Goal: Task Accomplishment & Management: Manage account settings

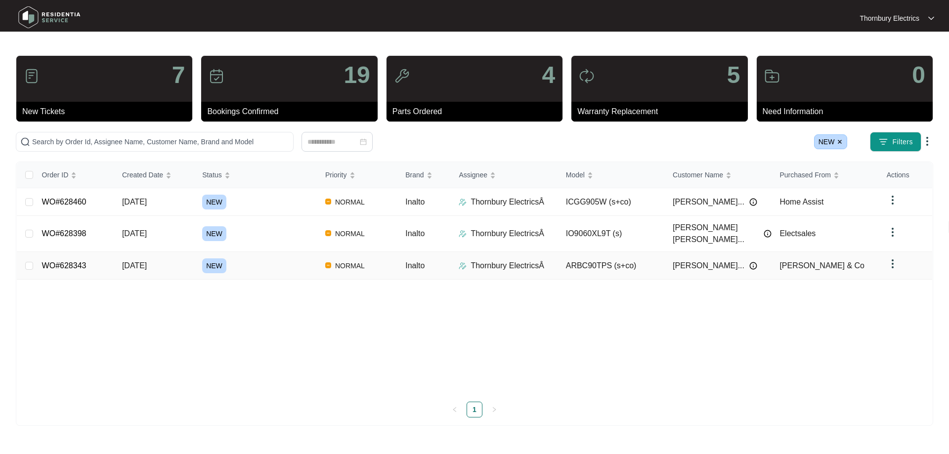
drag, startPoint x: 134, startPoint y: 257, endPoint x: 65, endPoint y: 260, distance: 69.3
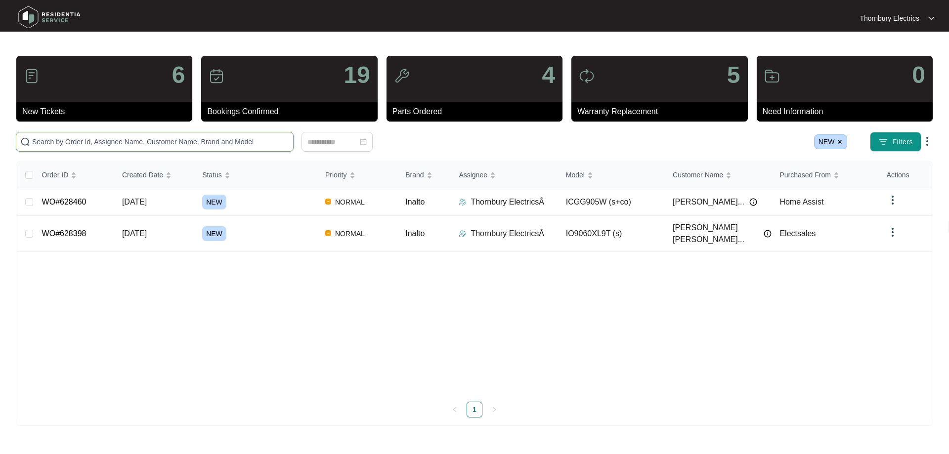
click at [63, 143] on input "text" at bounding box center [160, 141] width 257 height 11
paste input "616770"
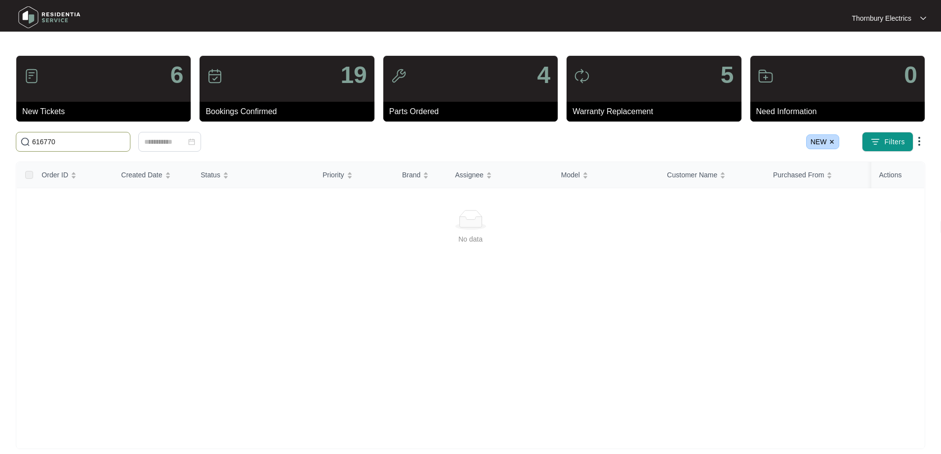
type input "616770"
click at [833, 141] on img at bounding box center [832, 142] width 6 height 6
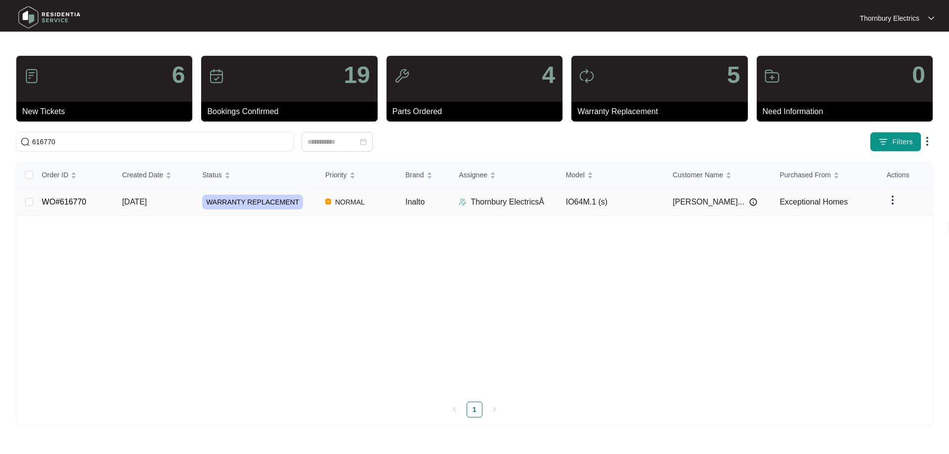
click at [74, 200] on link "WO#616770" at bounding box center [64, 202] width 44 height 8
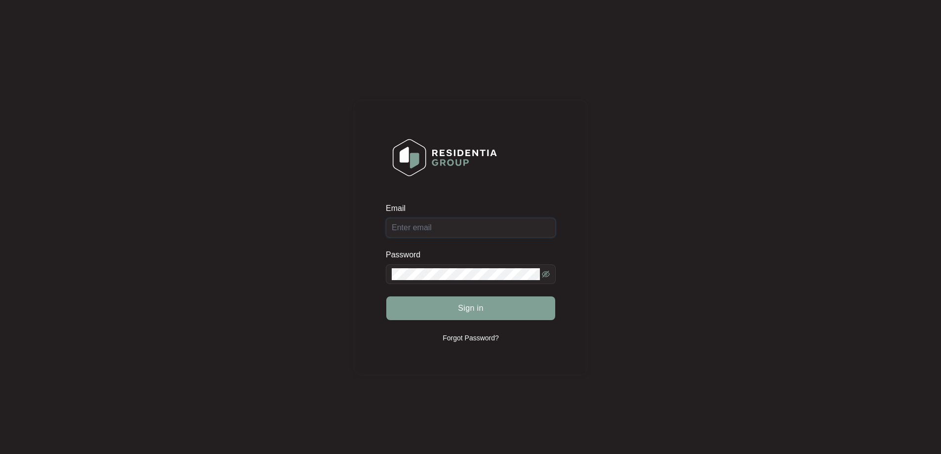
type input "reception@thornburyelectrics.com.au"
click at [490, 307] on div "Sign in" at bounding box center [471, 308] width 170 height 25
click at [507, 308] on button "Sign in" at bounding box center [470, 308] width 169 height 24
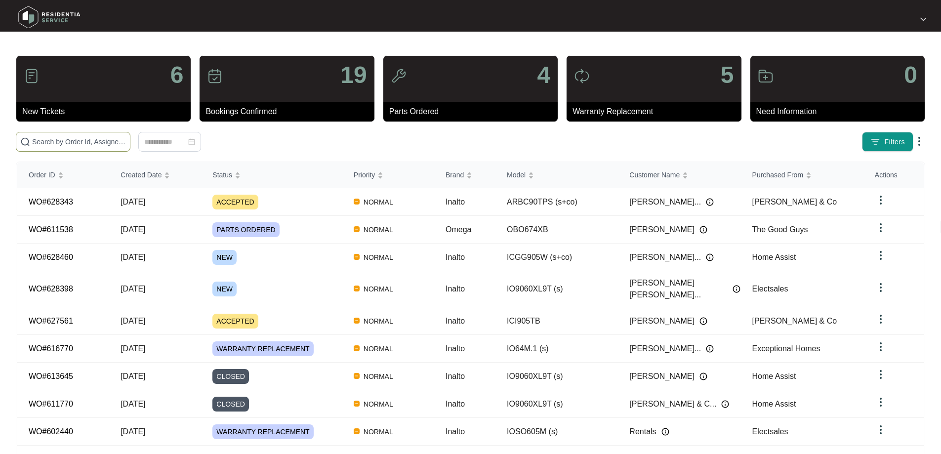
click at [130, 134] on span at bounding box center [73, 142] width 115 height 20
paste input "616770"
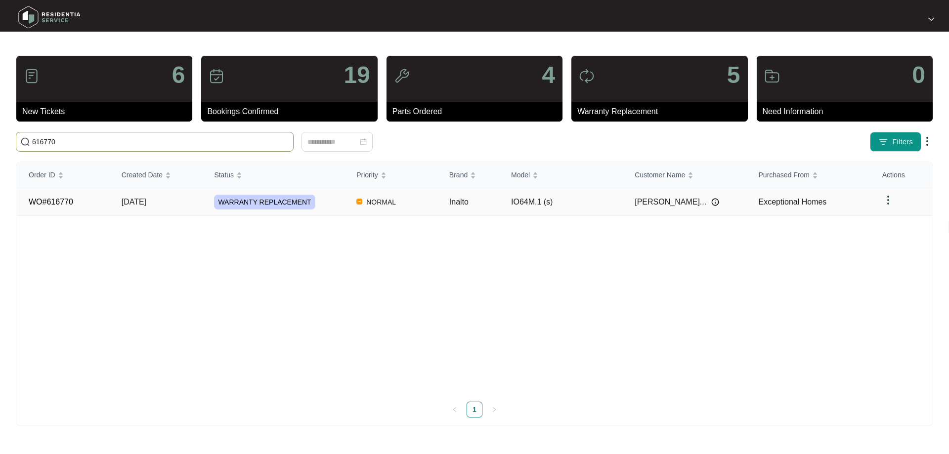
type input "616770"
click at [242, 205] on span "WARRANTY REPLACEMENT" at bounding box center [264, 202] width 101 height 15
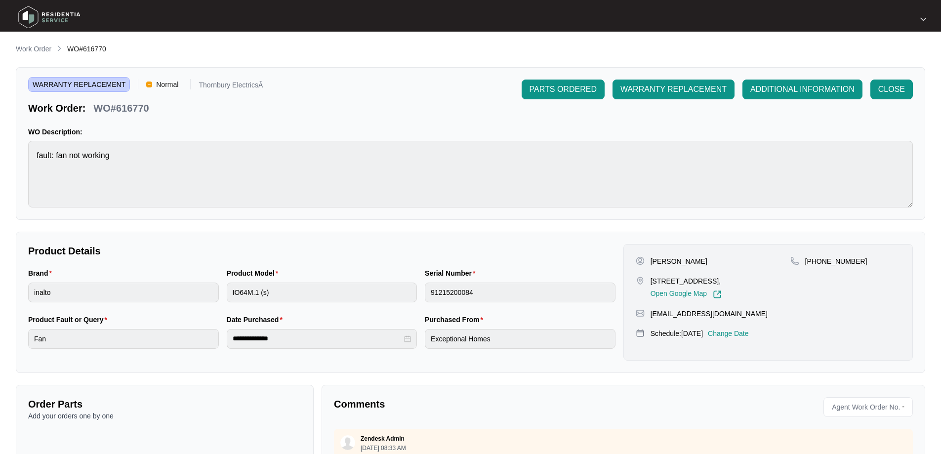
click at [740, 338] on p "Change Date" at bounding box center [728, 334] width 41 height 10
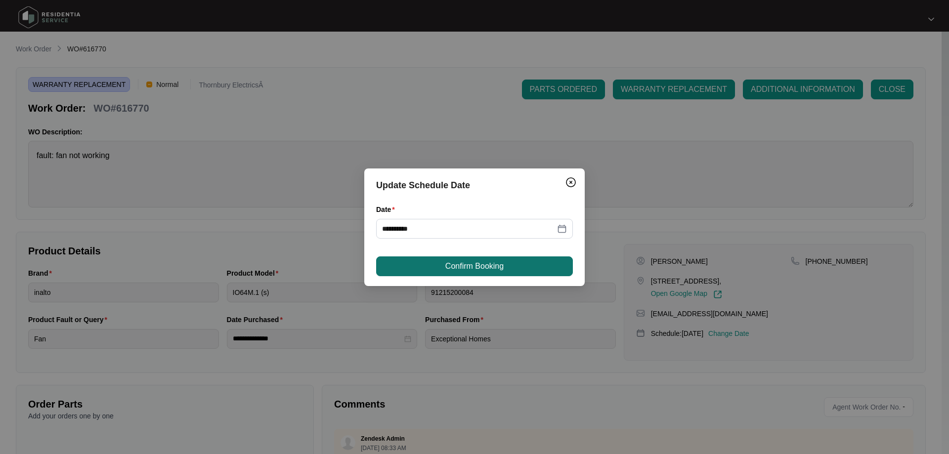
click at [512, 274] on button "Confirm Booking" at bounding box center [474, 266] width 197 height 20
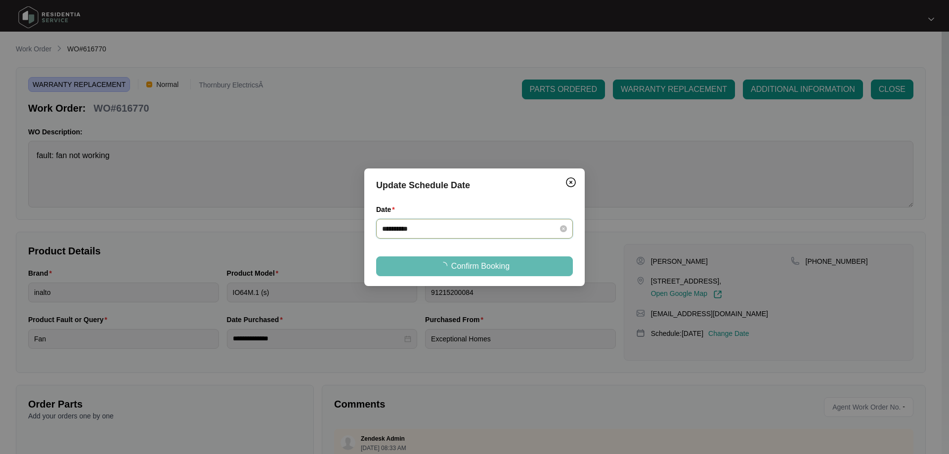
click at [554, 228] on input "**********" at bounding box center [468, 228] width 173 height 11
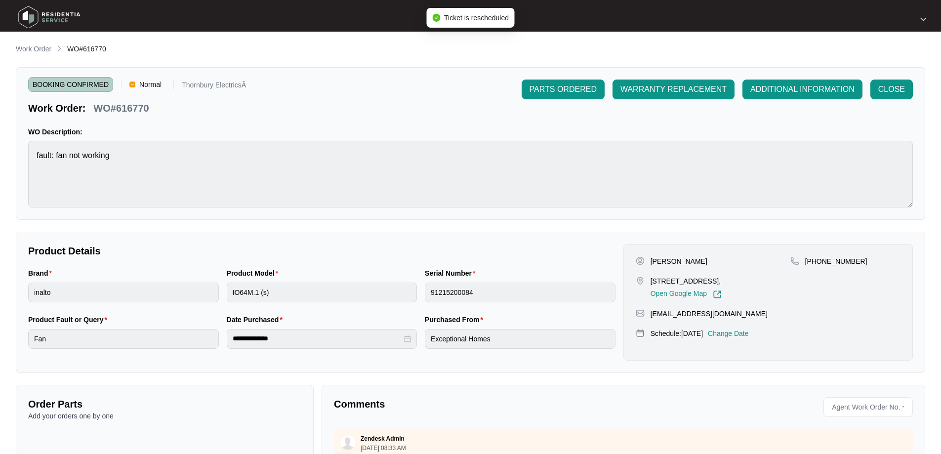
click at [747, 338] on p "Change Date" at bounding box center [728, 334] width 41 height 10
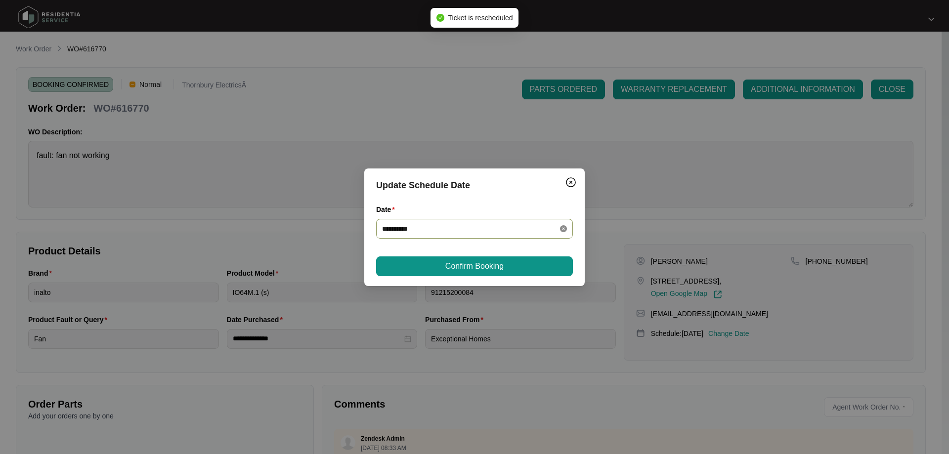
click at [566, 230] on icon "close-circle" at bounding box center [563, 228] width 7 height 7
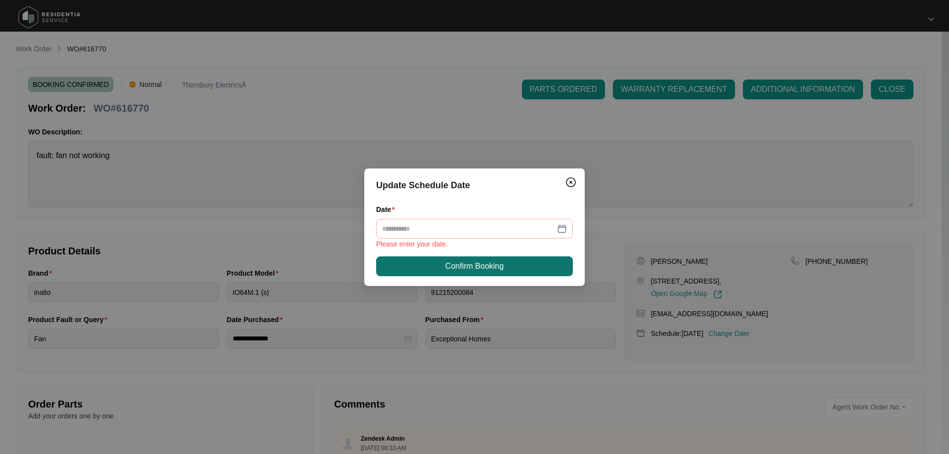
click at [493, 261] on span "Confirm Booking" at bounding box center [474, 266] width 58 height 12
click at [545, 233] on input "Date" at bounding box center [468, 228] width 173 height 11
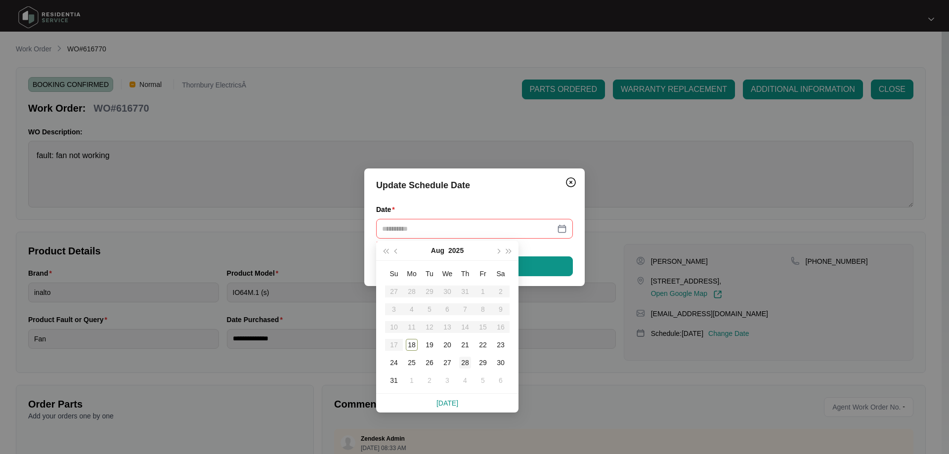
click at [456, 360] on td "28" at bounding box center [465, 363] width 18 height 18
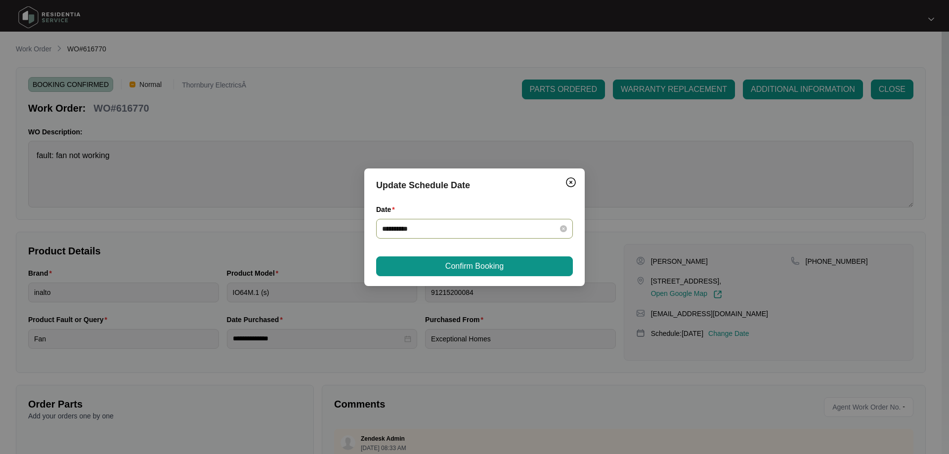
click at [558, 228] on div "**********" at bounding box center [474, 228] width 185 height 11
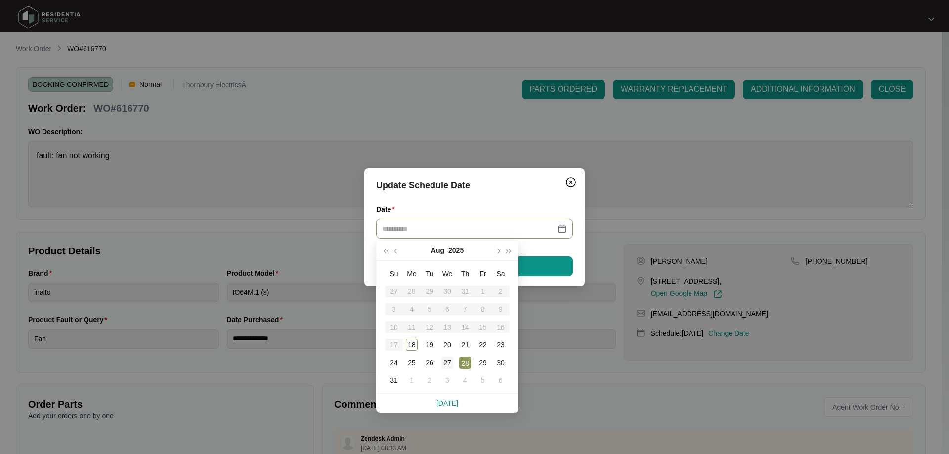
click at [450, 359] on div "27" at bounding box center [447, 363] width 12 height 12
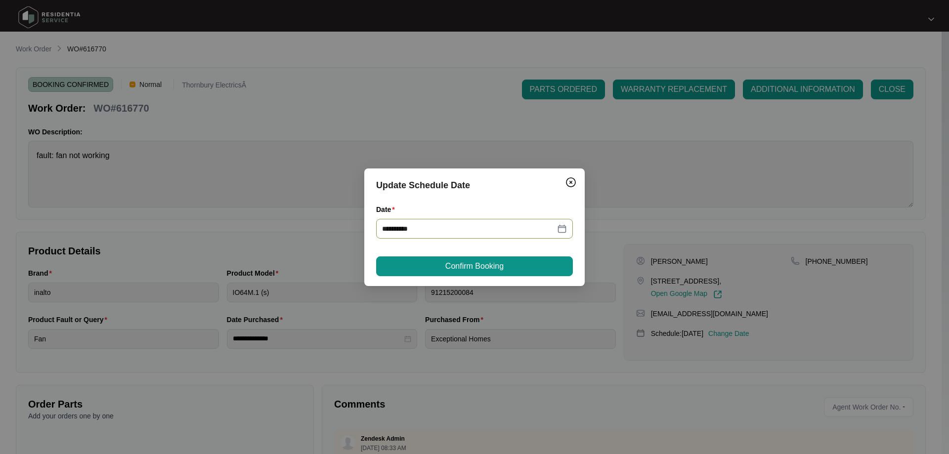
type input "**********"
click at [507, 268] on button "Confirm Booking" at bounding box center [474, 266] width 197 height 20
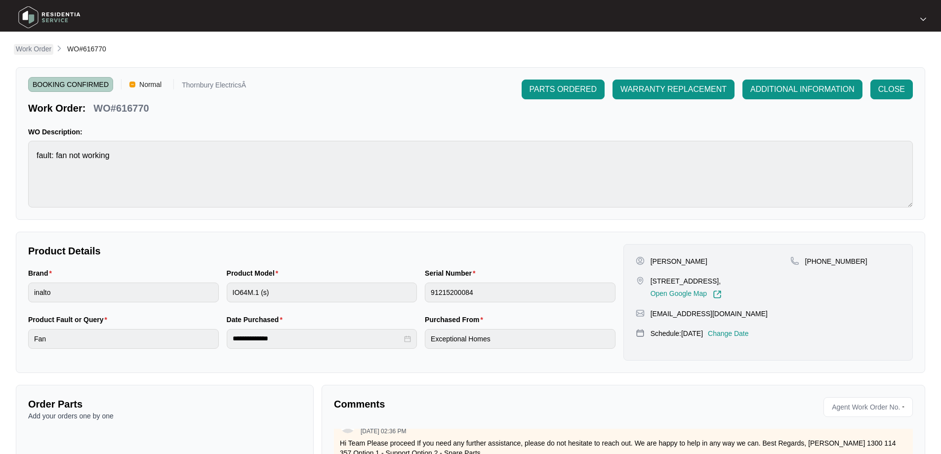
click at [31, 51] on p "Work Order" at bounding box center [34, 49] width 36 height 10
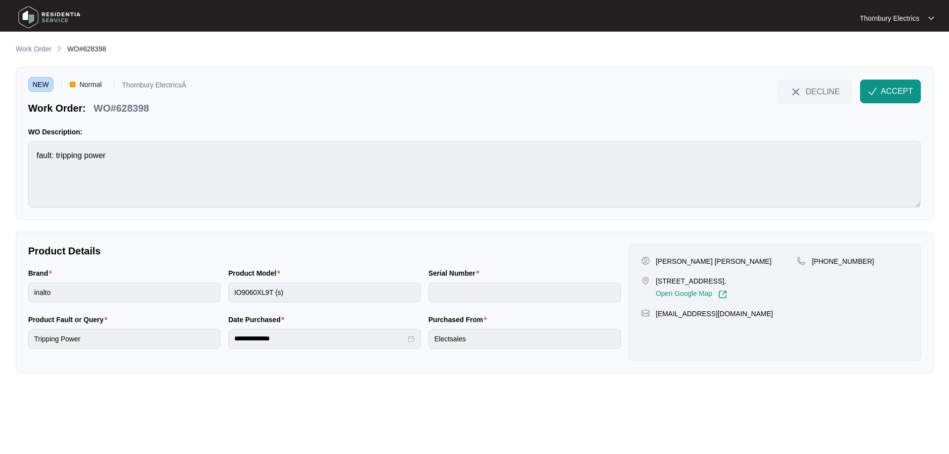
click at [132, 108] on p "WO#628398" at bounding box center [120, 108] width 55 height 14
click at [895, 92] on span "ACCEPT" at bounding box center [896, 91] width 32 height 12
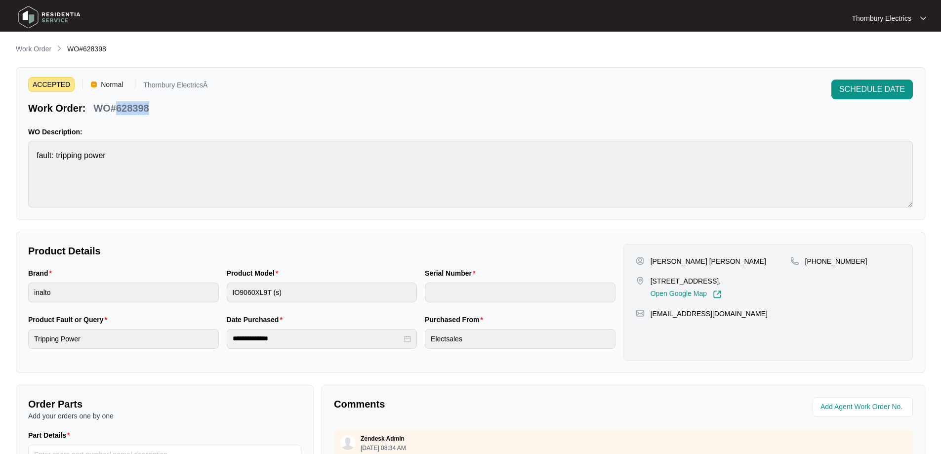
drag, startPoint x: 651, startPoint y: 281, endPoint x: 727, endPoint y: 279, distance: 76.1
click at [722, 279] on p "9 Attadale Avenue Darch WA 6065," at bounding box center [686, 281] width 71 height 10
copy p "9 Attadale Avenue Darch"
click at [667, 263] on p "Agnes Mumbi Muiruri" at bounding box center [709, 261] width 116 height 10
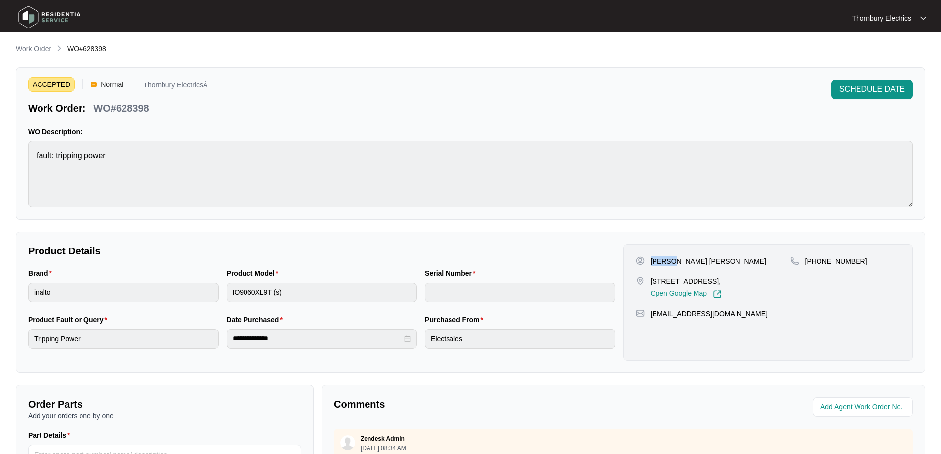
copy p "Agnes"
click at [697, 259] on p "Agnes Mumbi Muiruri" at bounding box center [709, 261] width 116 height 10
copy p "Muiruri"
drag, startPoint x: 717, startPoint y: 316, endPoint x: 774, endPoint y: 306, distance: 57.6
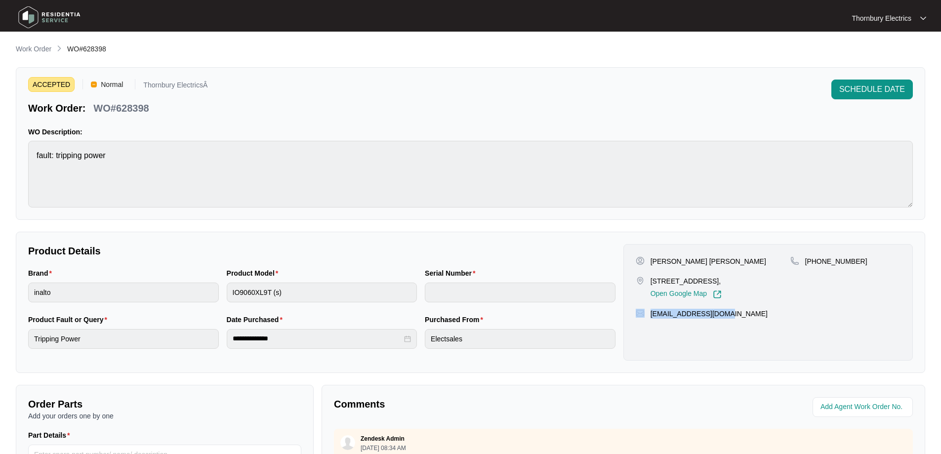
click at [645, 319] on div "Agnes Mumbi Muiruri 9 Attadale Avenue Darch WA 6065, Open Google Map +614503777…" at bounding box center [769, 302] width 290 height 117
click at [794, 315] on div "aggiemumbi@yahoo.com" at bounding box center [768, 314] width 265 height 10
drag, startPoint x: 756, startPoint y: 319, endPoint x: 650, endPoint y: 325, distance: 106.4
click at [650, 325] on div "Agnes Mumbi Muiruri 9 Attadale Avenue Darch WA 6065, Open Google Map +614503777…" at bounding box center [769, 302] width 290 height 117
copy p "aggiemumbi@yahoo.com"
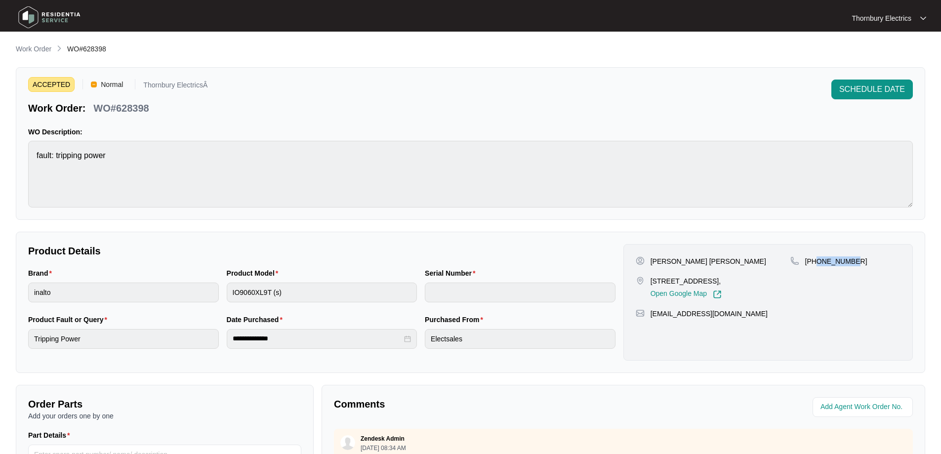
drag, startPoint x: 835, startPoint y: 260, endPoint x: 815, endPoint y: 261, distance: 19.8
click at [815, 261] on div "+61450377702" at bounding box center [846, 261] width 110 height 10
copy p "450377702"
click at [130, 111] on p "WO#628398" at bounding box center [120, 108] width 55 height 14
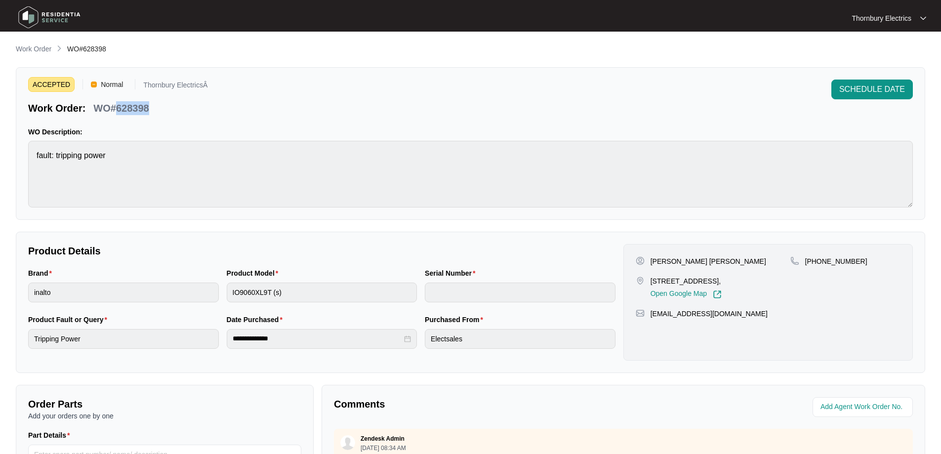
copy p "628398"
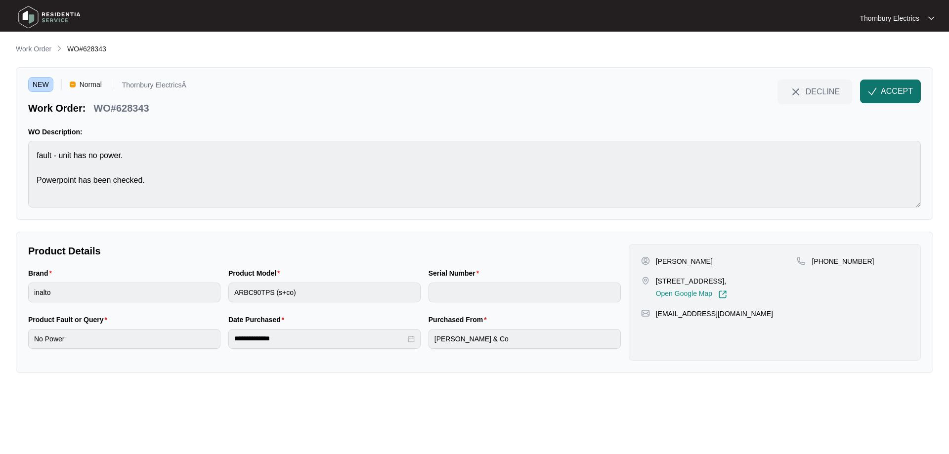
click at [890, 93] on span "ACCEPT" at bounding box center [896, 91] width 32 height 12
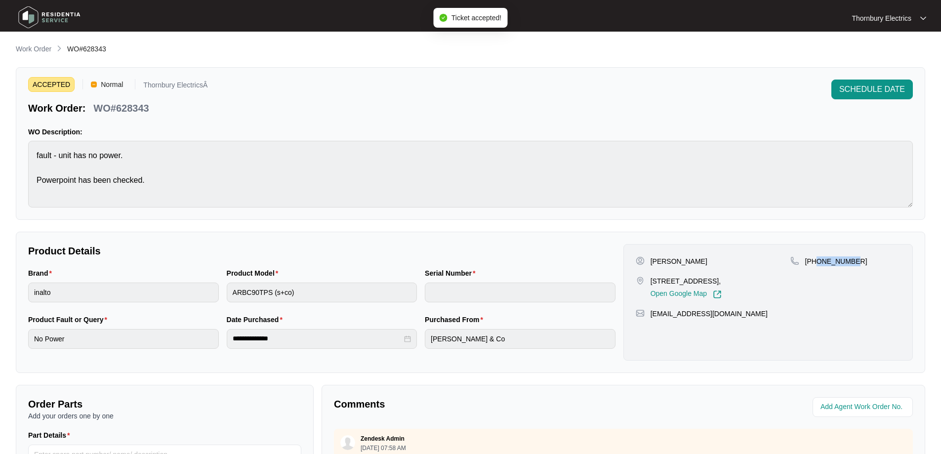
drag, startPoint x: 854, startPoint y: 259, endPoint x: 818, endPoint y: 264, distance: 35.9
click at [818, 264] on div "+61413316511" at bounding box center [846, 261] width 110 height 10
copy p "413316511"
click at [659, 255] on div "Nadio Terpolilli 184a Wharf St, Cannington, Open Google Map +61413316511 shelte…" at bounding box center [769, 302] width 290 height 117
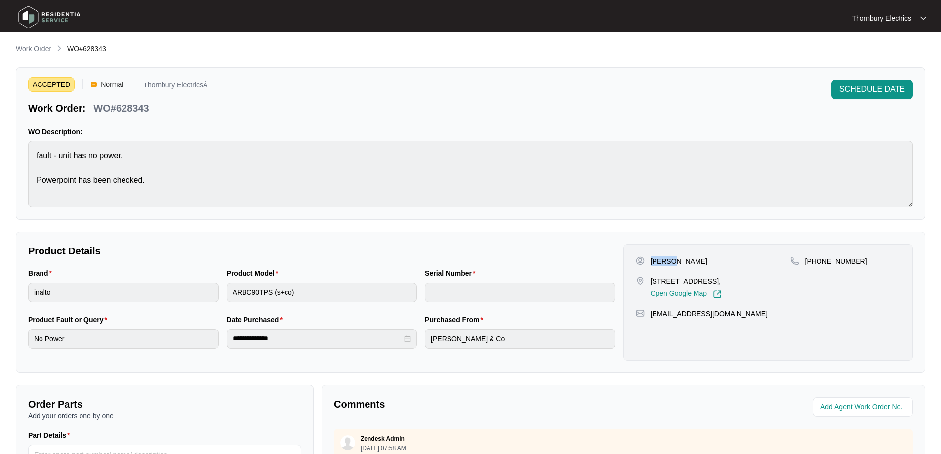
copy p "Nadio"
click at [695, 262] on p "Nadio Terpolilli" at bounding box center [679, 261] width 57 height 10
click at [690, 257] on p "Nadio Terpolilli" at bounding box center [679, 261] width 57 height 10
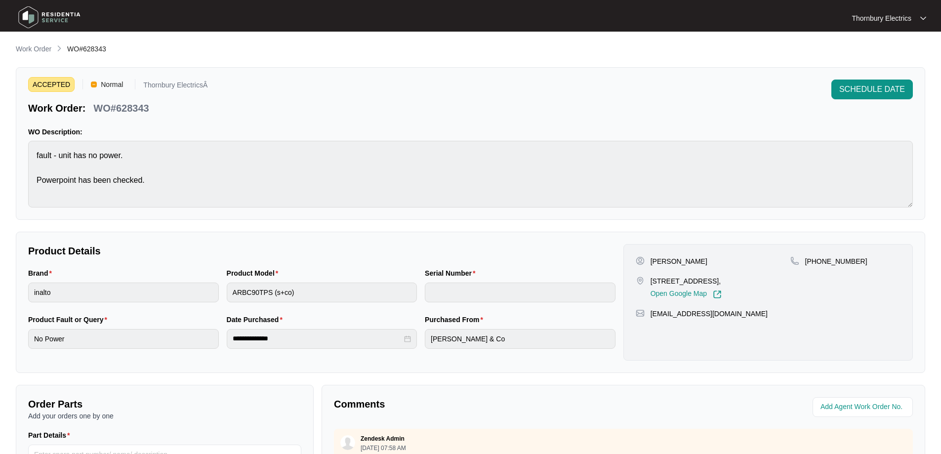
copy p "Terpolilli"
drag, startPoint x: 649, startPoint y: 283, endPoint x: 740, endPoint y: 276, distance: 91.2
click at [740, 276] on div "184a Wharf St, Cannington, Open Google Map" at bounding box center [713, 287] width 155 height 23
copy p "184a Wharf St, Cannington,"
drag, startPoint x: 649, startPoint y: 314, endPoint x: 735, endPoint y: 311, distance: 86.0
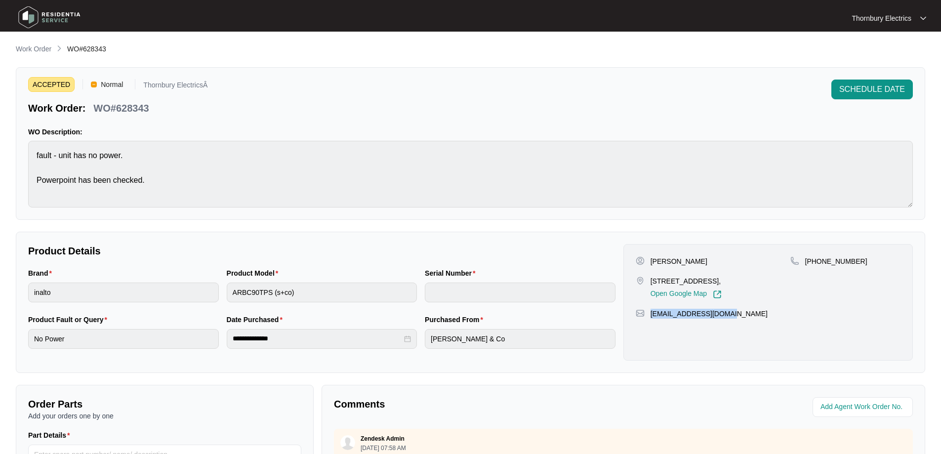
click at [734, 311] on div "shelterps80@gmail.com" at bounding box center [768, 314] width 265 height 10
copy p "shelterps80@gmail.com"
click at [117, 102] on p "WO#628343" at bounding box center [120, 108] width 55 height 14
click at [118, 102] on p "WO#628343" at bounding box center [120, 108] width 55 height 14
copy p "628343"
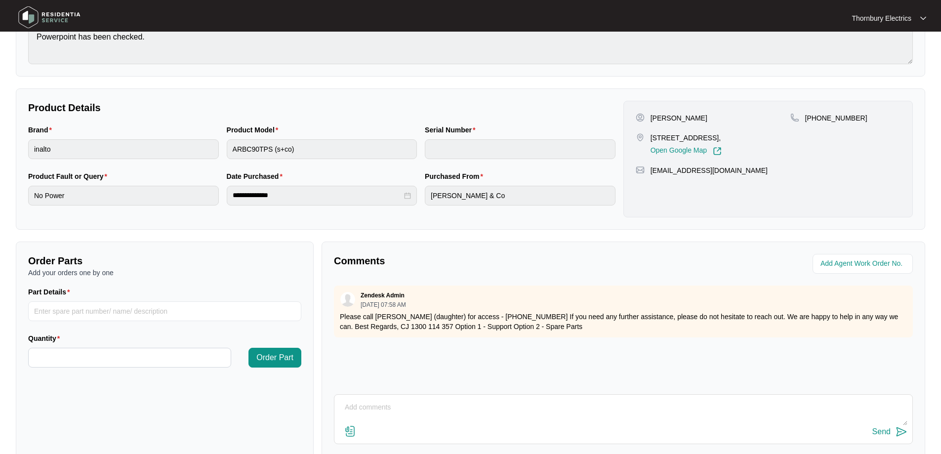
scroll to position [202, 0]
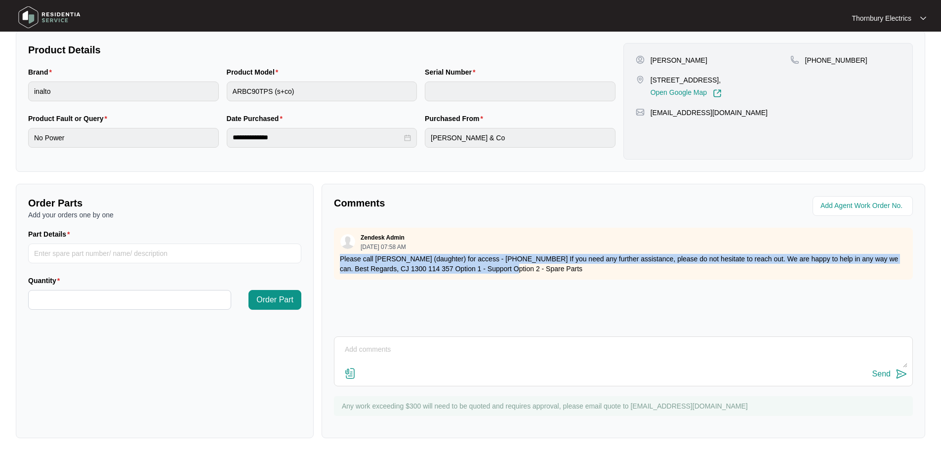
drag, startPoint x: 341, startPoint y: 260, endPoint x: 500, endPoint y: 264, distance: 158.7
click at [500, 264] on p "Please call Michelle (daughter) for access - +61 411 481 903 If you need any fu…" at bounding box center [623, 264] width 567 height 20
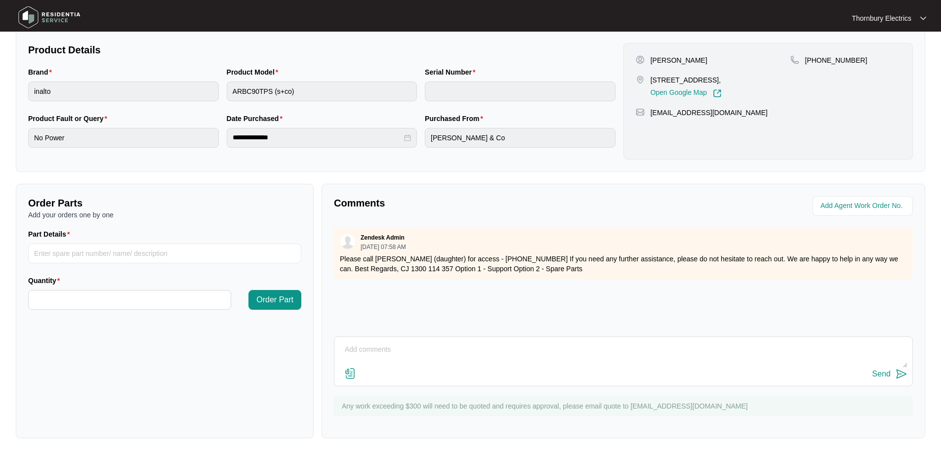
click at [502, 203] on p "Comments" at bounding box center [475, 203] width 283 height 14
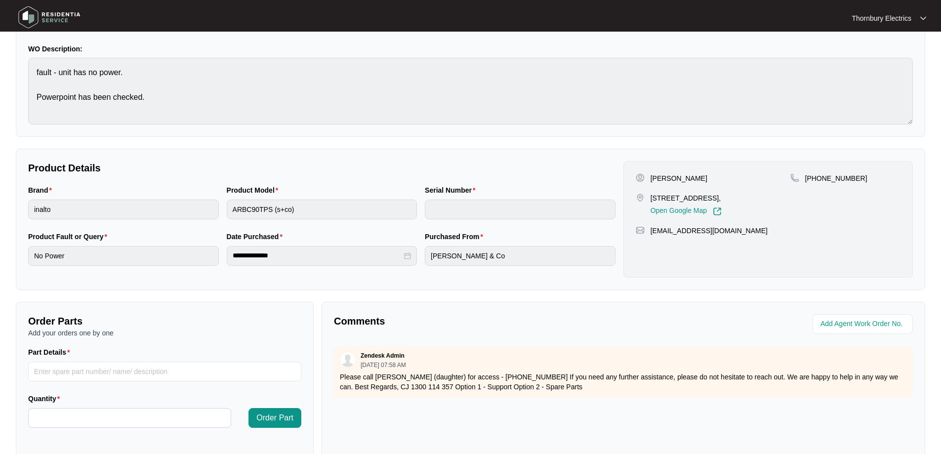
scroll to position [0, 0]
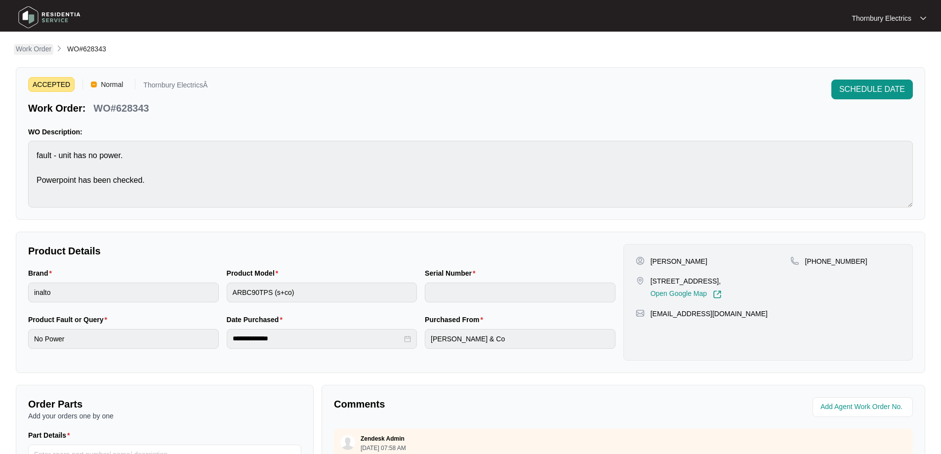
click at [34, 52] on p "Work Order" at bounding box center [34, 49] width 36 height 10
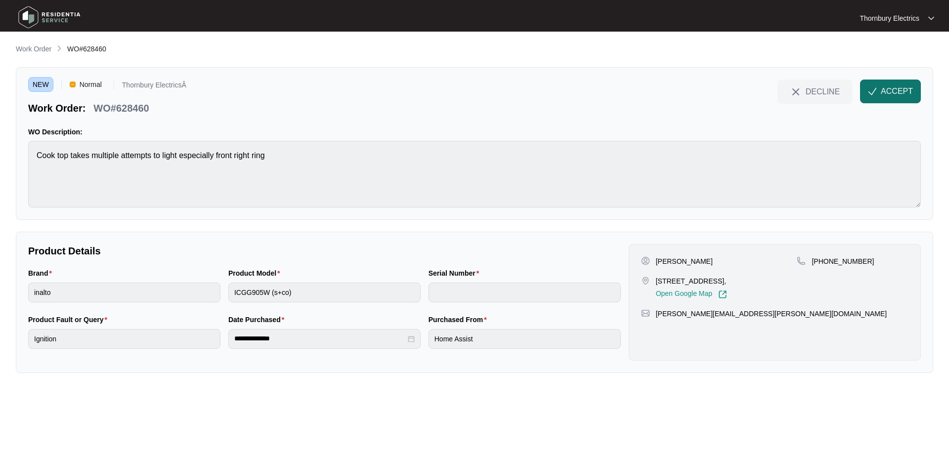
click at [897, 90] on span "ACCEPT" at bounding box center [896, 91] width 32 height 12
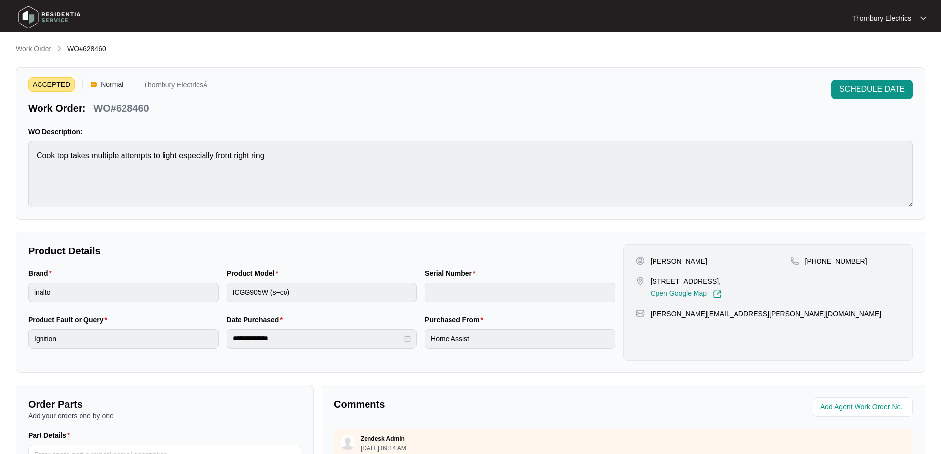
drag, startPoint x: 652, startPoint y: 280, endPoint x: 729, endPoint y: 280, distance: 76.6
click at [722, 280] on p "78 Marginella Boulevard JINDALEE 6036," at bounding box center [686, 281] width 71 height 10
drag, startPoint x: 858, startPoint y: 259, endPoint x: 817, endPoint y: 263, distance: 41.3
click at [817, 263] on div "+61415500032" at bounding box center [846, 261] width 110 height 10
click at [662, 263] on p "Joel Wigglesworth" at bounding box center [679, 261] width 57 height 10
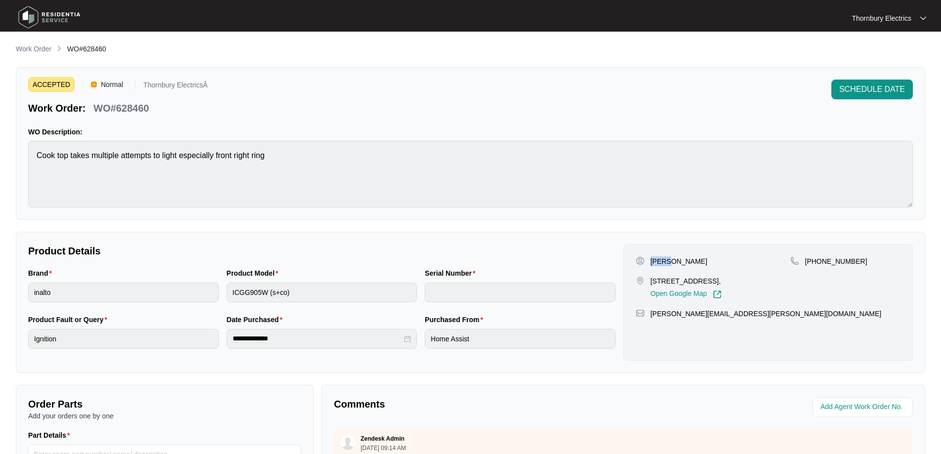
drag, startPoint x: 662, startPoint y: 263, endPoint x: 765, endPoint y: 281, distance: 104.8
click at [663, 263] on p "Joel Wigglesworth" at bounding box center [679, 261] width 57 height 10
copy p "Joel"
click at [695, 263] on p "Joel Wigglesworth" at bounding box center [679, 261] width 57 height 10
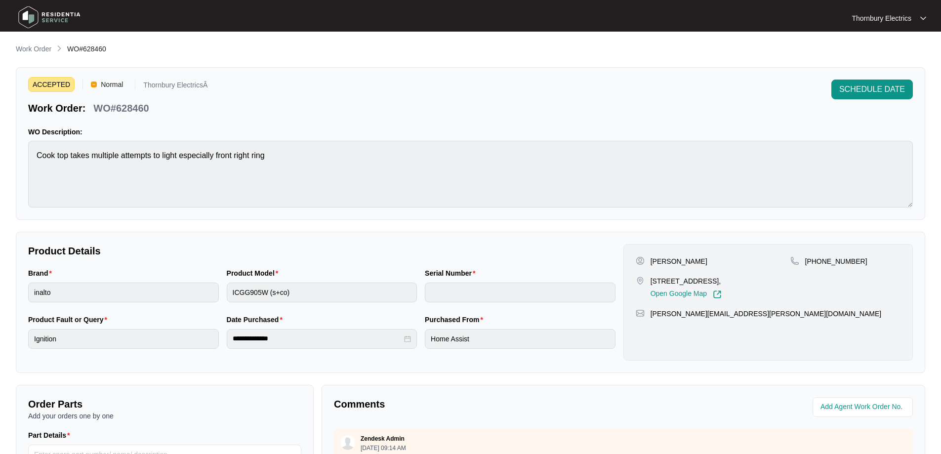
copy p "Wigglesworth"
drag, startPoint x: 651, startPoint y: 315, endPoint x: 757, endPoint y: 320, distance: 106.9
click at [757, 320] on div "Joel Wigglesworth 78 Marginella Boulevard JINDALEE 6036, Open Google Map +61415…" at bounding box center [769, 302] width 290 height 117
copy p "joel.wigglesworth@yahoo.com.au"
click at [135, 102] on p "WO#628460" at bounding box center [120, 108] width 55 height 14
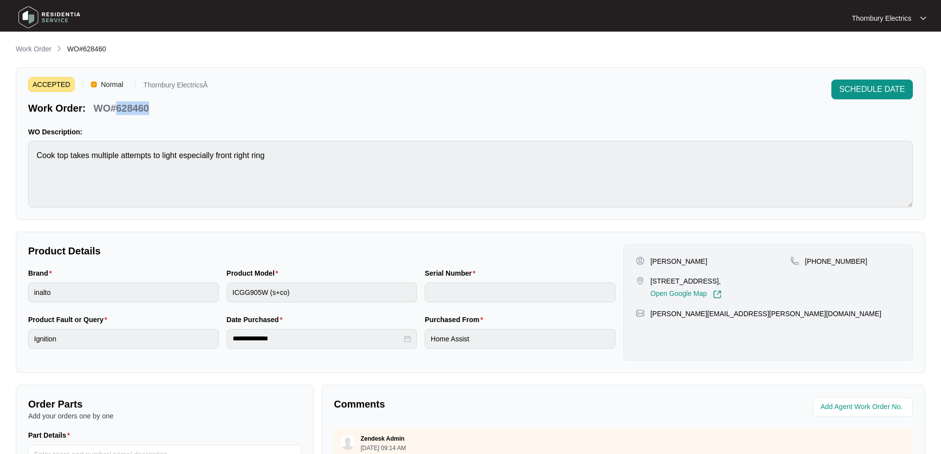
click at [135, 102] on p "WO#628460" at bounding box center [120, 108] width 55 height 14
copy p "628460"
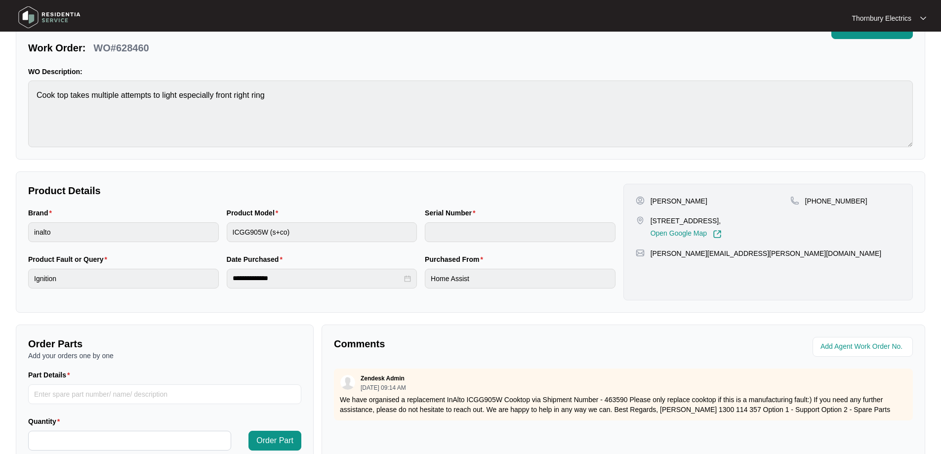
scroll to position [202, 0]
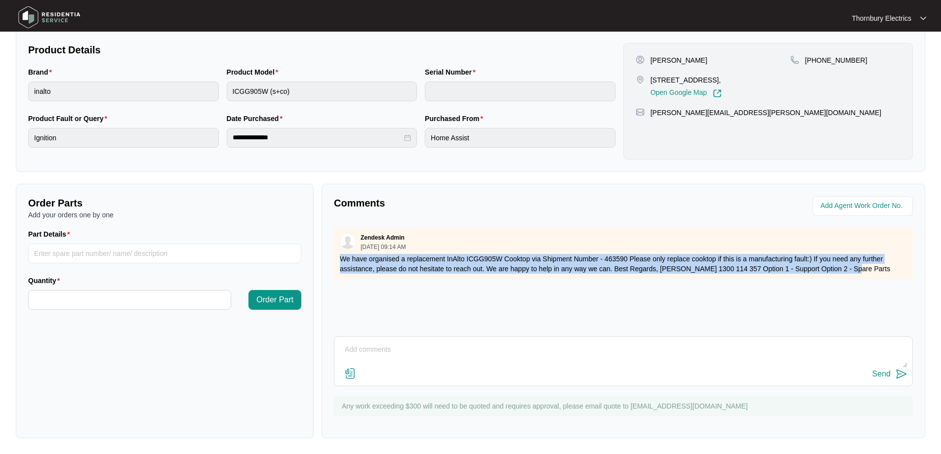
drag, startPoint x: 343, startPoint y: 257, endPoint x: 849, endPoint y: 273, distance: 506.2
click at [849, 273] on div "Zendesk Admin 08/18/2025 at 09:14 AM We have organised a replacement InAlto ICG…" at bounding box center [623, 254] width 579 height 52
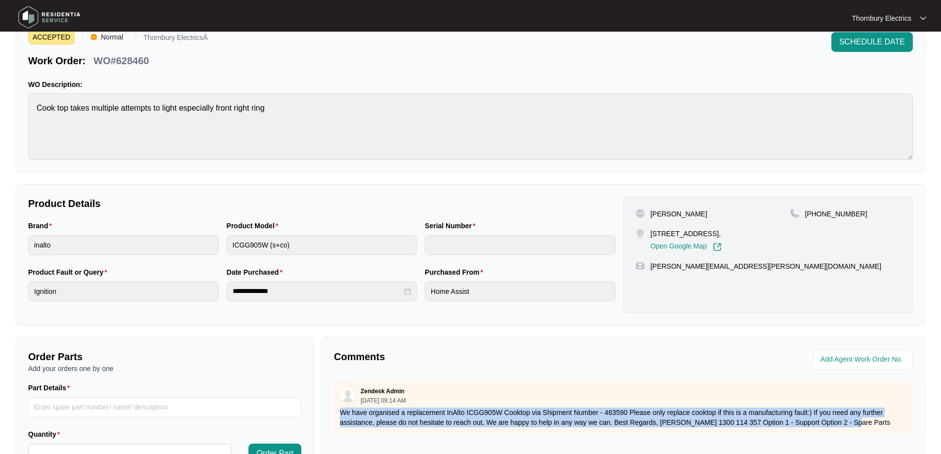
scroll to position [4, 0]
